Goal: Book appointment/travel/reservation

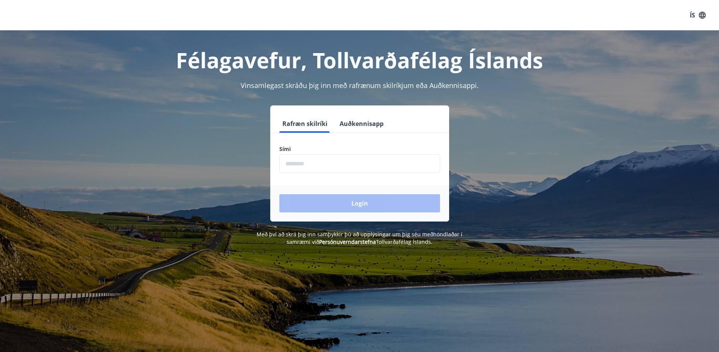
click at [322, 157] on input "phone" at bounding box center [359, 163] width 161 height 19
type input "********"
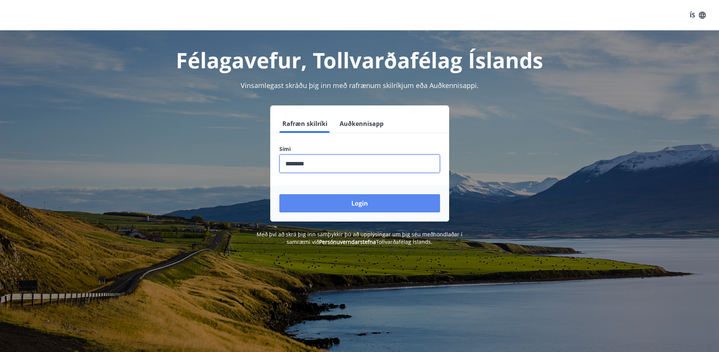
click at [314, 203] on button "Login" at bounding box center [359, 203] width 161 height 18
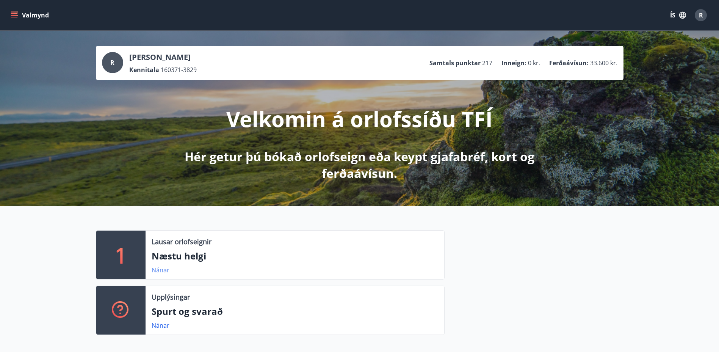
click at [165, 270] on link "Nánar" at bounding box center [161, 270] width 18 height 8
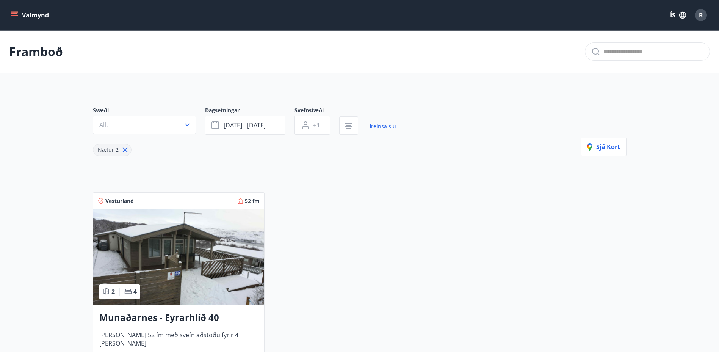
click at [164, 317] on h3 "Munaðarnes - Eyrarhlíð 40" at bounding box center [178, 318] width 159 height 14
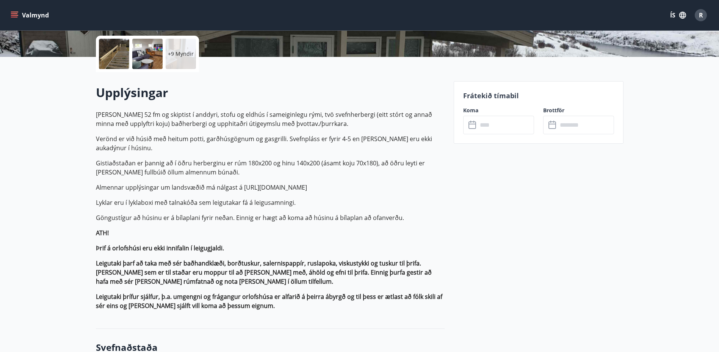
scroll to position [152, 0]
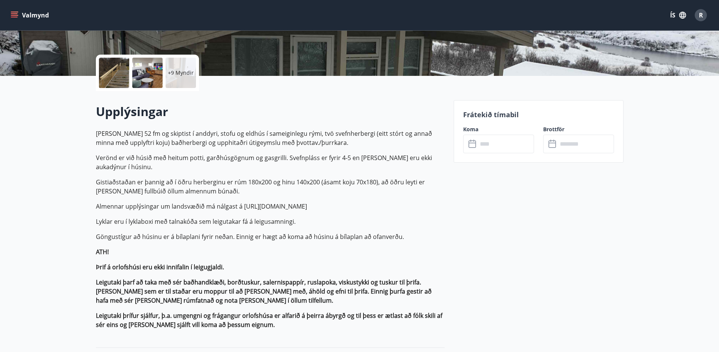
click at [474, 143] on icon at bounding box center [473, 144] width 9 height 9
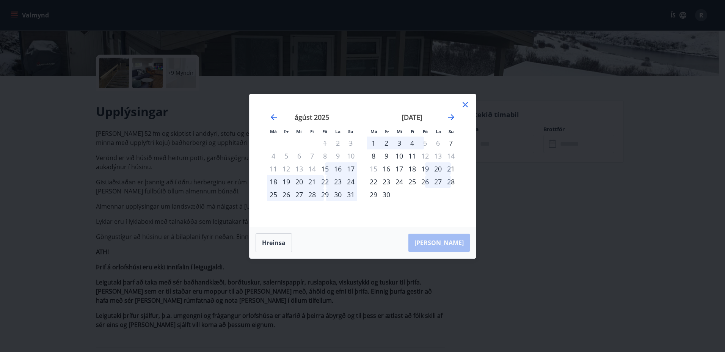
click at [412, 143] on div "4" at bounding box center [412, 142] width 13 height 13
click at [376, 155] on div "8" at bounding box center [373, 155] width 13 height 13
click at [371, 154] on div "8" at bounding box center [373, 155] width 13 height 13
click at [373, 140] on div "1" at bounding box center [373, 142] width 13 height 13
click at [450, 143] on div "7" at bounding box center [450, 142] width 13 height 13
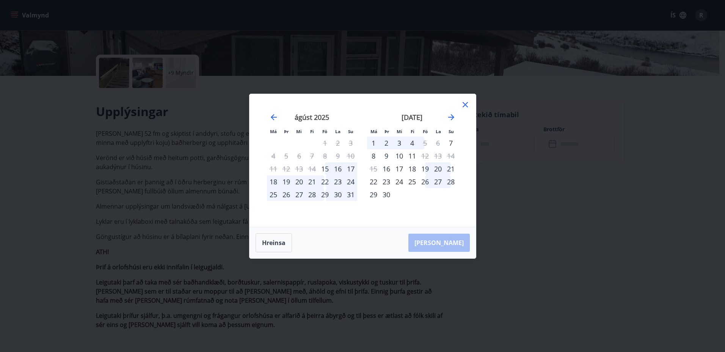
click at [436, 143] on div "6" at bounding box center [437, 142] width 13 height 13
click at [421, 142] on div "5" at bounding box center [425, 142] width 13 height 13
click at [426, 144] on div "5" at bounding box center [425, 142] width 13 height 13
click at [409, 141] on div "4" at bounding box center [412, 142] width 13 height 13
click at [412, 141] on div "4" at bounding box center [412, 142] width 13 height 13
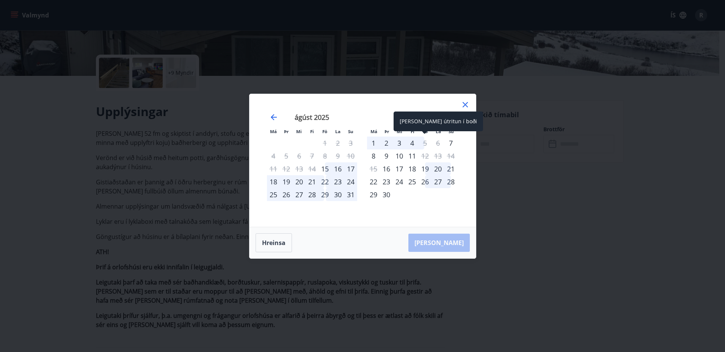
click at [426, 142] on div "5" at bounding box center [425, 142] width 13 height 13
click at [412, 180] on div "25" at bounding box center [412, 181] width 13 height 13
click at [446, 178] on div "28" at bounding box center [450, 181] width 13 height 13
click at [411, 115] on strong "[DATE]" at bounding box center [411, 117] width 21 height 9
click at [464, 102] on icon at bounding box center [465, 104] width 9 height 9
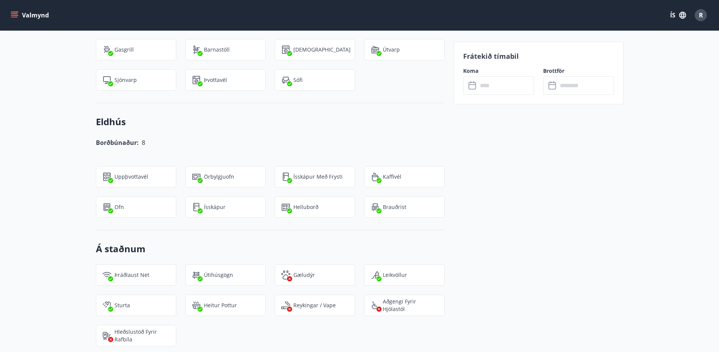
scroll to position [721, 0]
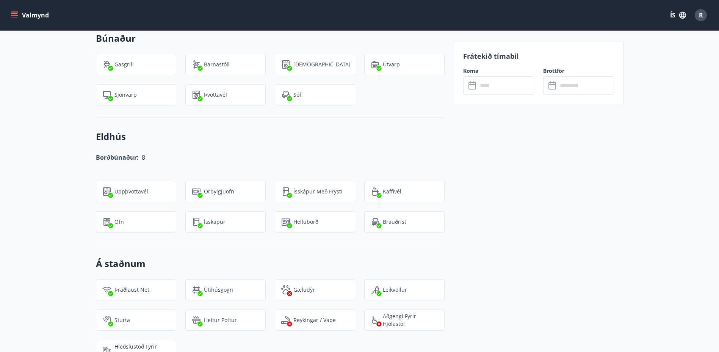
click at [17, 13] on icon "menu" at bounding box center [15, 15] width 8 height 8
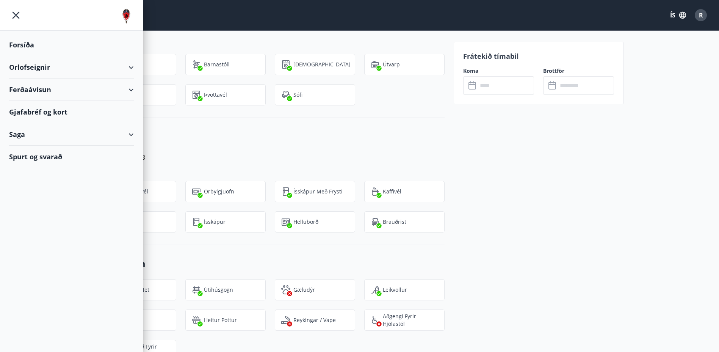
click at [91, 69] on div "Orlofseignir" at bounding box center [71, 67] width 125 height 22
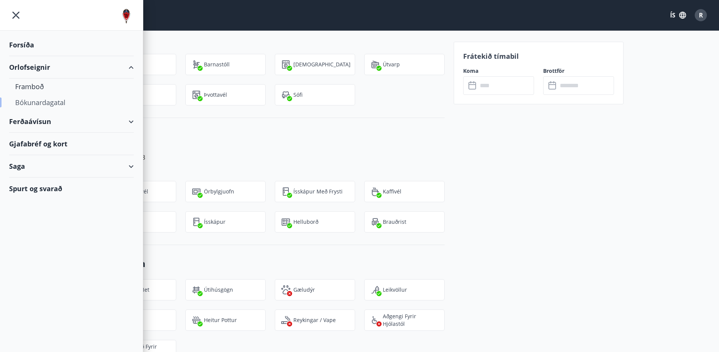
click at [38, 100] on div "Bókunardagatal" at bounding box center [71, 102] width 113 height 16
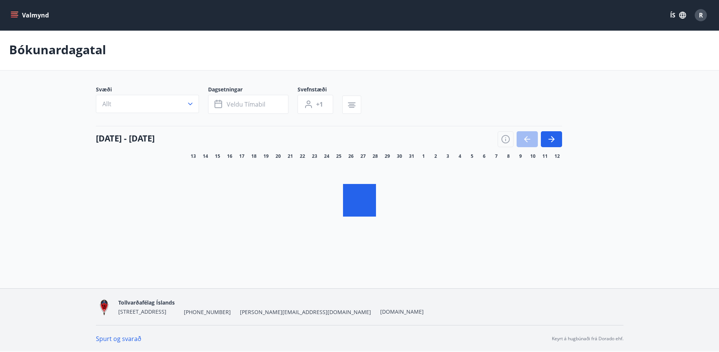
scroll to position [1, 0]
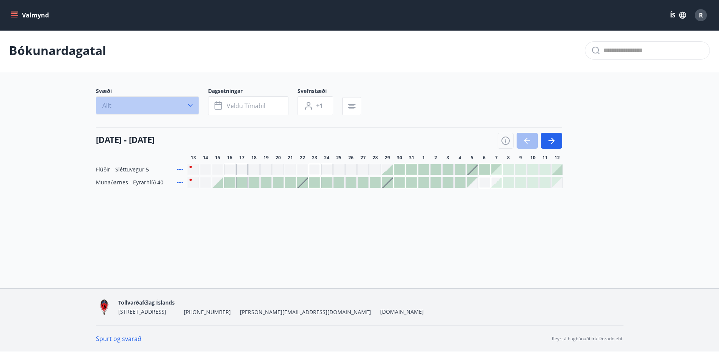
click at [188, 103] on icon "button" at bounding box center [191, 106] width 8 height 8
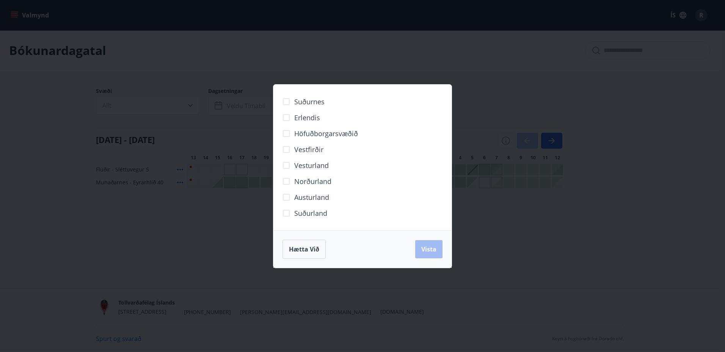
click at [517, 228] on div "Suðurnes Erlendis Höfuðborgarsvæðið [GEOGRAPHIC_DATA] [GEOGRAPHIC_DATA] [GEOGRA…" at bounding box center [362, 176] width 725 height 352
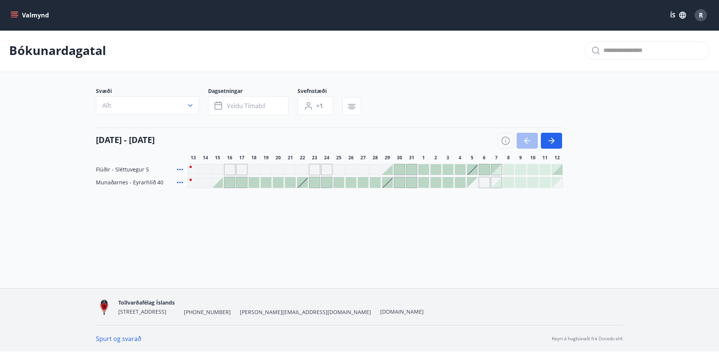
scroll to position [0, 0]
click at [462, 185] on div at bounding box center [460, 183] width 11 height 11
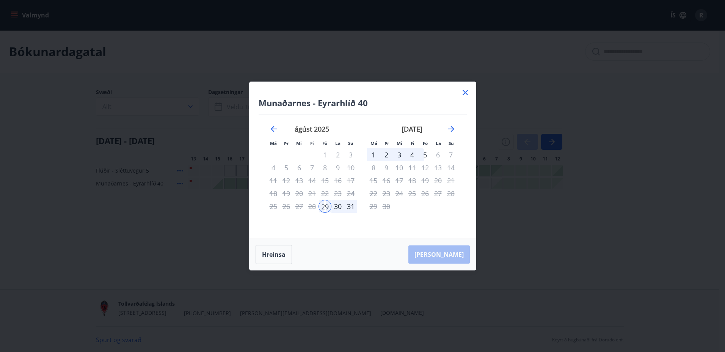
click at [374, 155] on div "1" at bounding box center [373, 154] width 13 height 13
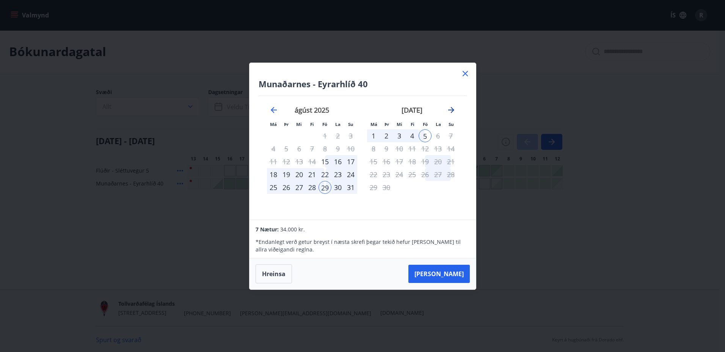
click at [452, 110] on icon "Move forward to switch to the next month." at bounding box center [451, 109] width 9 height 9
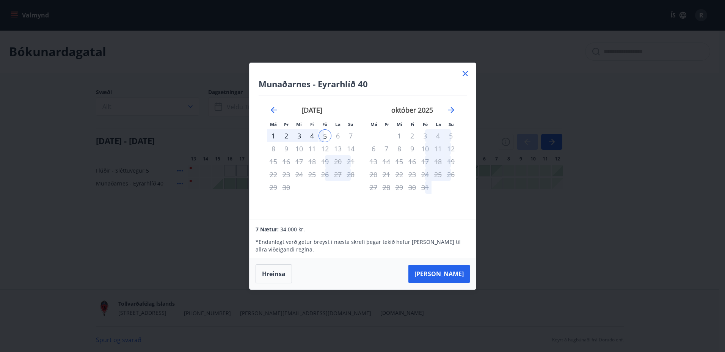
click at [465, 76] on icon at bounding box center [465, 73] width 9 height 9
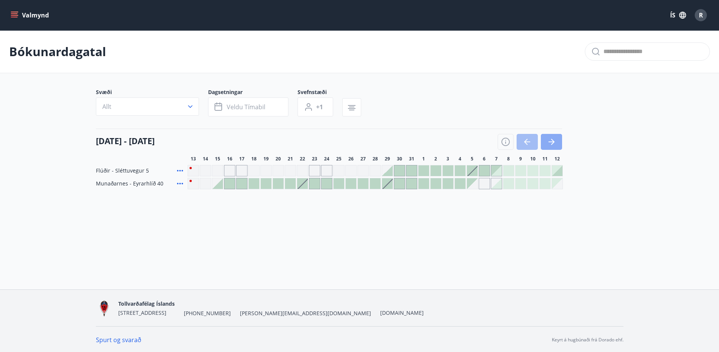
click at [550, 138] on icon "button" at bounding box center [551, 141] width 9 height 9
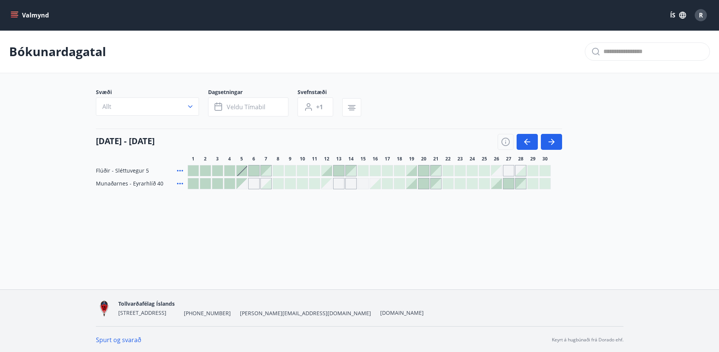
click at [242, 170] on div at bounding box center [242, 170] width 11 height 11
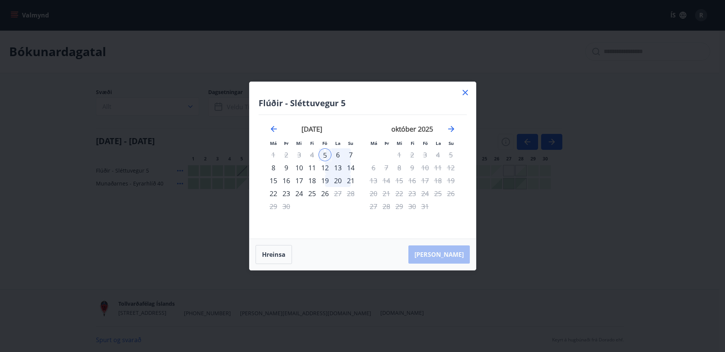
click at [345, 153] on div "7" at bounding box center [350, 154] width 13 height 13
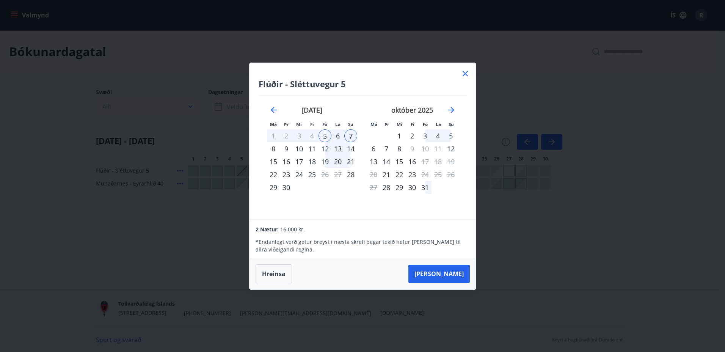
click at [348, 152] on div "14" at bounding box center [350, 148] width 13 height 13
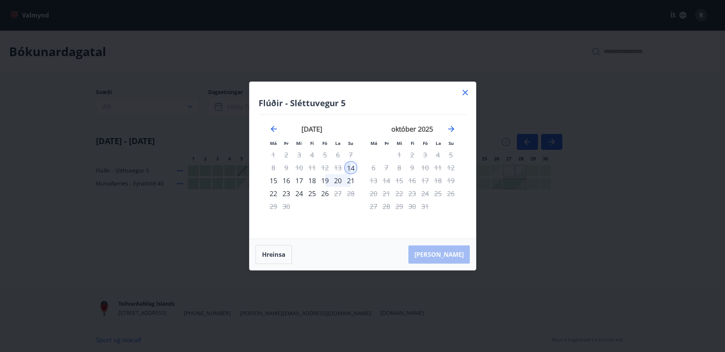
click at [323, 155] on div "5" at bounding box center [324, 154] width 13 height 13
click at [448, 254] on div "[PERSON_NAME]" at bounding box center [362, 254] width 226 height 31
click at [468, 92] on icon at bounding box center [465, 92] width 9 height 9
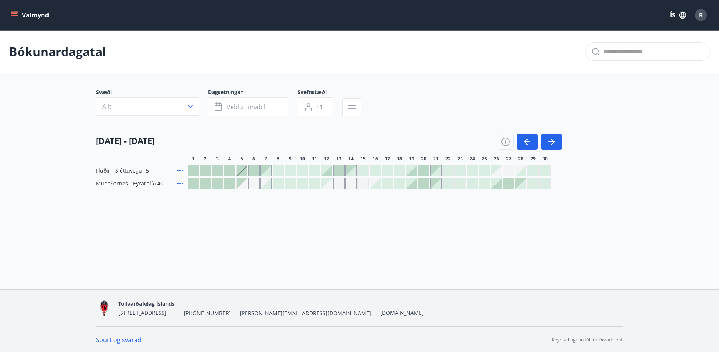
click at [182, 169] on icon at bounding box center [180, 170] width 9 height 9
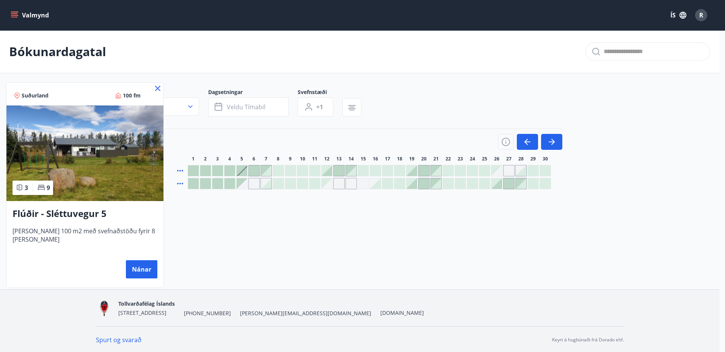
click at [153, 88] on icon at bounding box center [157, 88] width 9 height 9
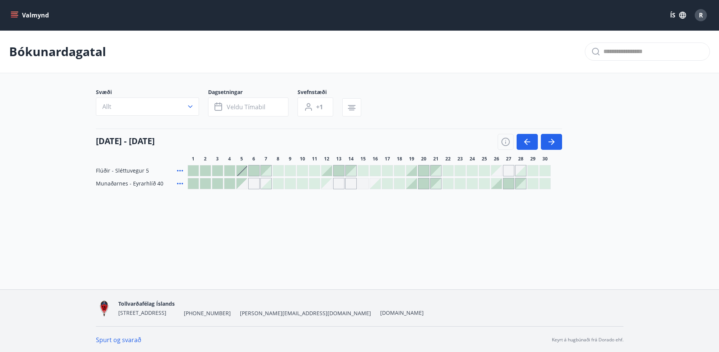
click at [253, 183] on div "Gráir dagar eru ekki bókanlegir" at bounding box center [253, 183] width 11 height 11
click at [290, 205] on div "Bókunardagatal Svæði Allt Dagsetningar Veldu tímabil Svefnstæði +1 [DATE] - [DA…" at bounding box center [359, 124] width 719 height 189
click at [240, 168] on div at bounding box center [242, 170] width 11 height 11
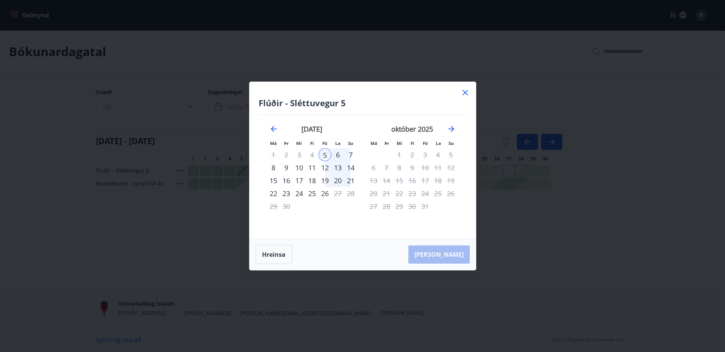
click at [350, 154] on div "7" at bounding box center [350, 154] width 13 height 13
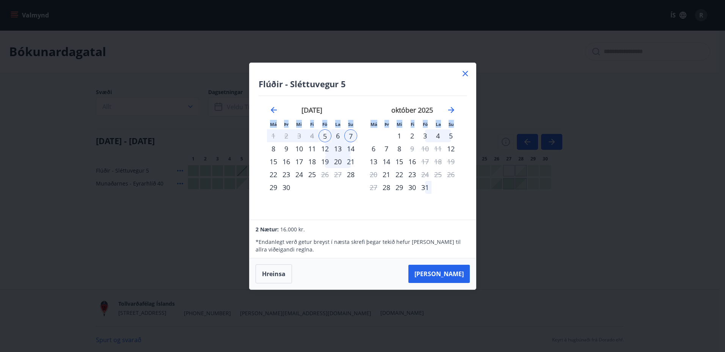
drag, startPoint x: 389, startPoint y: 74, endPoint x: 494, endPoint y: 138, distance: 123.5
click at [494, 138] on div "Flúðir - Sléttuvegur 5 Má Þr Mi Fi Fö La Su Má Þr Mi Fi Fö La Su [DATE] 1 2 3 4…" at bounding box center [362, 176] width 725 height 352
click at [326, 158] on div "19" at bounding box center [324, 161] width 13 height 13
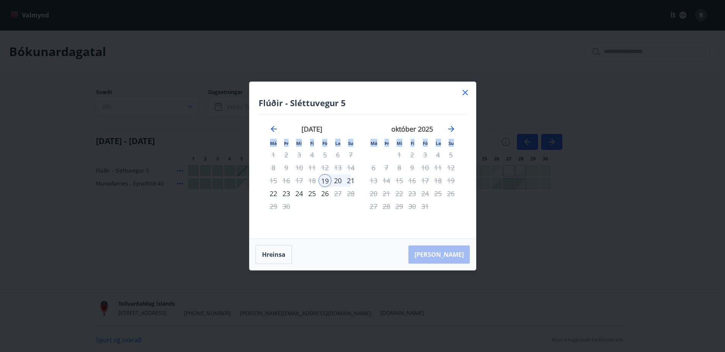
click at [351, 180] on div "21" at bounding box center [350, 180] width 13 height 13
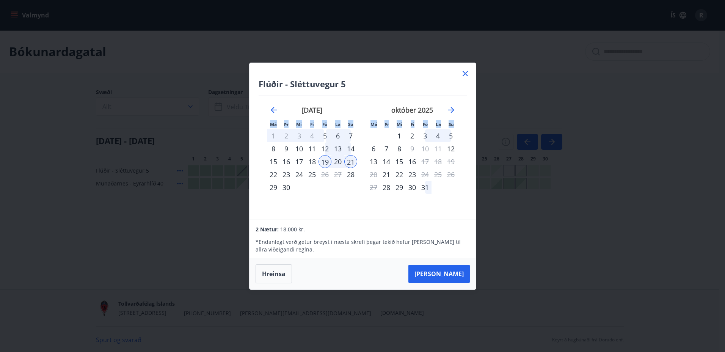
click at [312, 160] on div "18" at bounding box center [312, 161] width 13 height 13
click at [325, 160] on div "19" at bounding box center [324, 161] width 13 height 13
click at [345, 158] on div "21" at bounding box center [350, 161] width 13 height 13
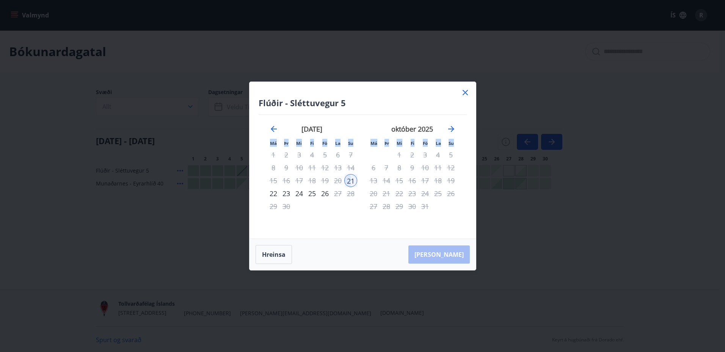
click at [325, 180] on div "19" at bounding box center [324, 180] width 13 height 13
click at [462, 92] on icon at bounding box center [465, 92] width 9 height 9
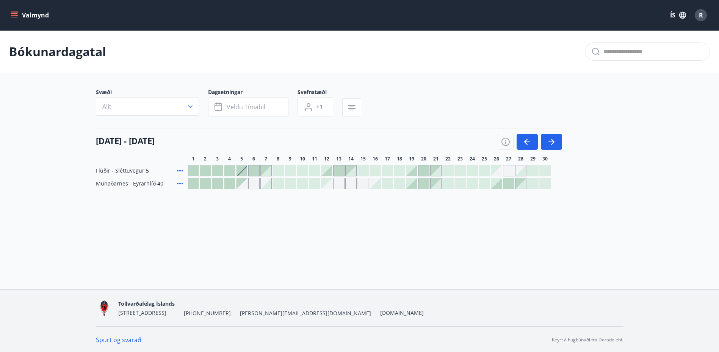
click at [425, 180] on div at bounding box center [424, 183] width 11 height 11
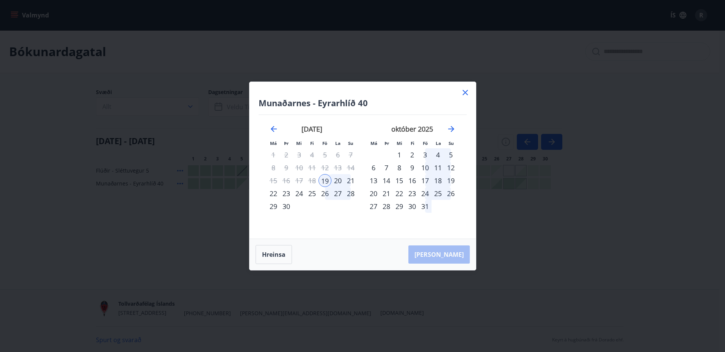
click at [351, 180] on div "21" at bounding box center [350, 180] width 13 height 13
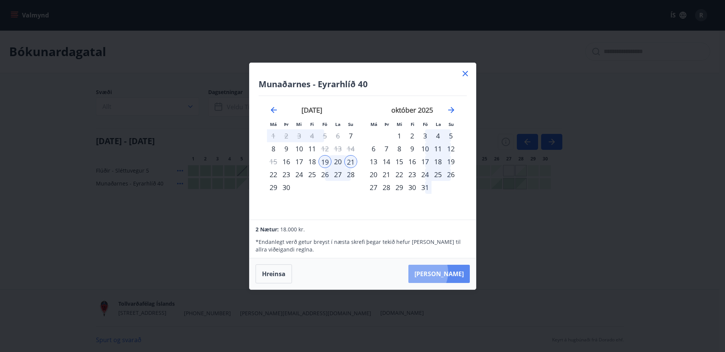
click at [442, 272] on button "[PERSON_NAME]" at bounding box center [438, 274] width 61 height 18
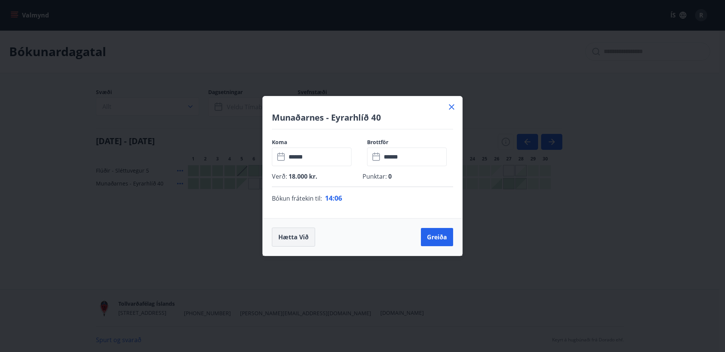
click at [293, 234] on button "Hætta við" at bounding box center [293, 236] width 43 height 19
